Goal: Task Accomplishment & Management: Use online tool/utility

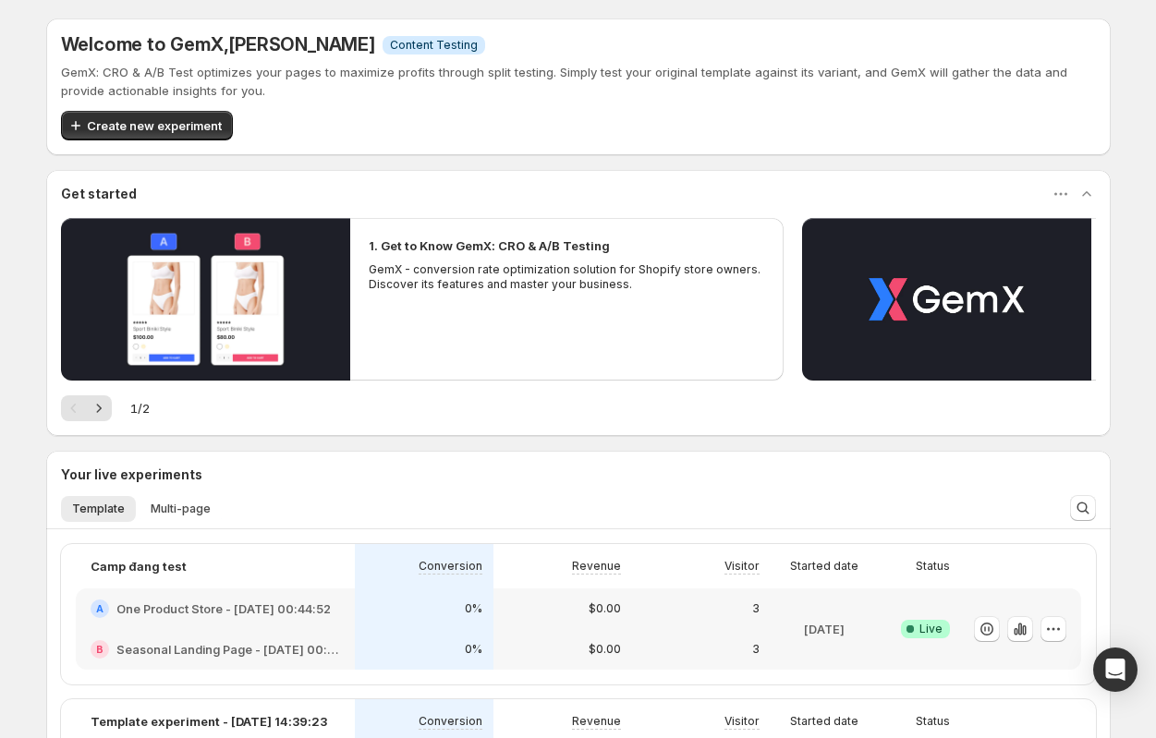
scroll to position [855, 0]
